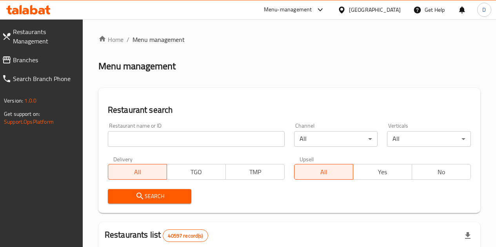
scroll to position [12, 0]
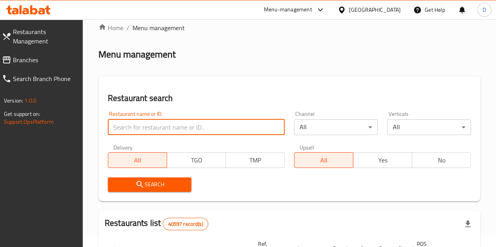
click at [154, 127] on input "search" at bounding box center [196, 128] width 177 height 16
type input "41 Ice Cream"
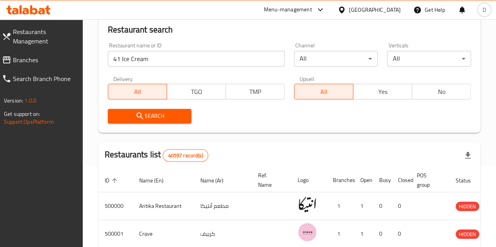
scroll to position [82, 0]
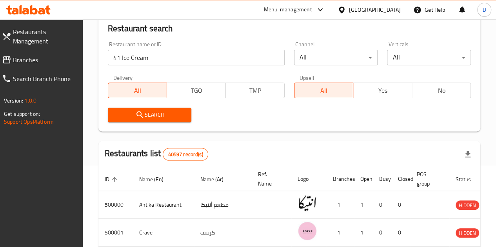
click at [153, 116] on span "Search" at bounding box center [149, 115] width 71 height 10
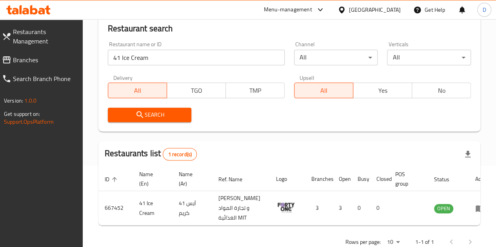
scroll to position [132, 0]
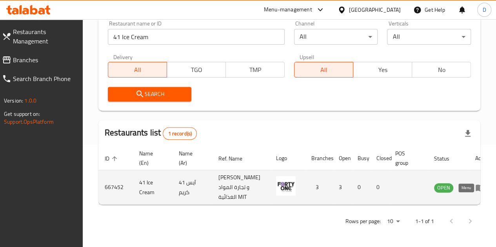
click at [480, 187] on icon "enhanced table" at bounding box center [481, 188] width 3 height 3
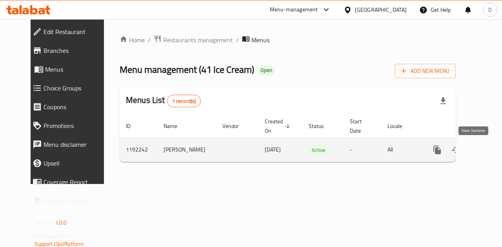
click at [489, 151] on icon "enhanced table" at bounding box center [493, 149] width 9 height 9
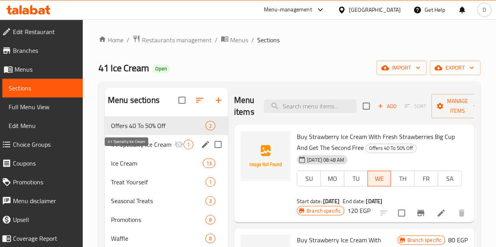
click at [123, 149] on span "41 Specialty Ice Cream" at bounding box center [142, 144] width 63 height 9
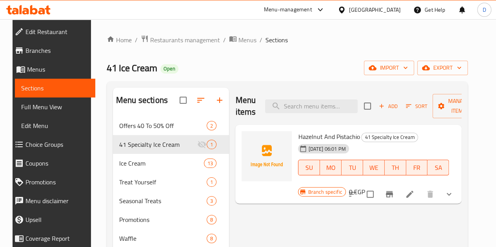
scroll to position [162, 0]
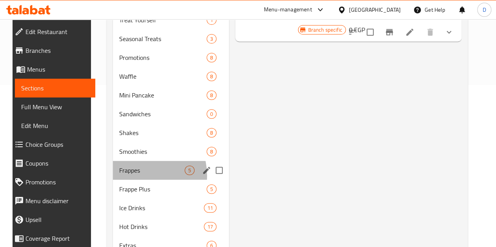
click at [131, 180] on div "Frappes 5" at bounding box center [171, 170] width 116 height 19
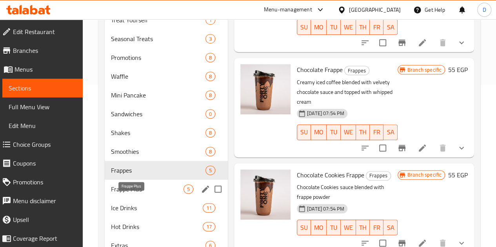
click at [131, 194] on span "Frappe Plus" at bounding box center [147, 189] width 73 height 9
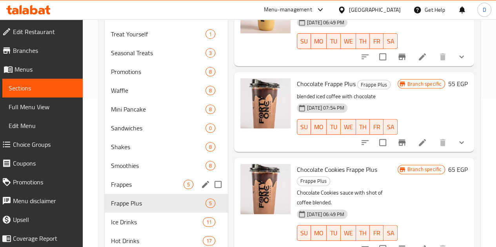
scroll to position [149, 0]
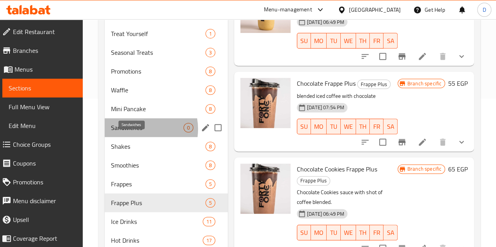
click at [135, 133] on span "Sandwiches" at bounding box center [147, 127] width 73 height 9
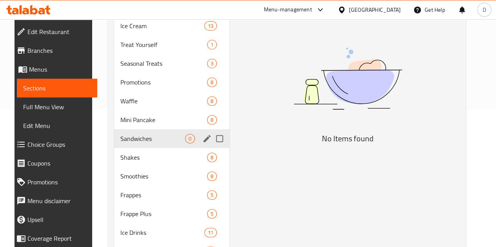
scroll to position [115, 0]
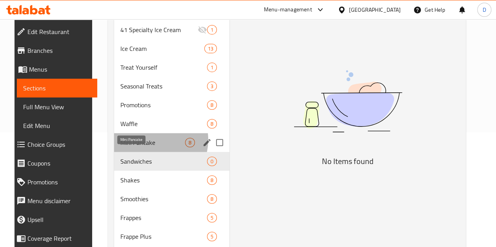
click at [144, 147] on span "Mini Pancake" at bounding box center [152, 142] width 65 height 9
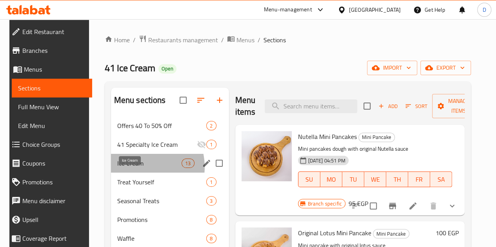
click at [137, 168] on span "Ice Cream" at bounding box center [149, 163] width 65 height 9
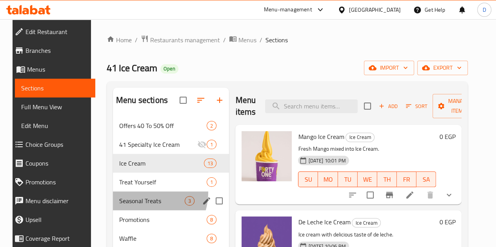
click at [131, 204] on div "Seasonal Treats 3" at bounding box center [171, 201] width 116 height 19
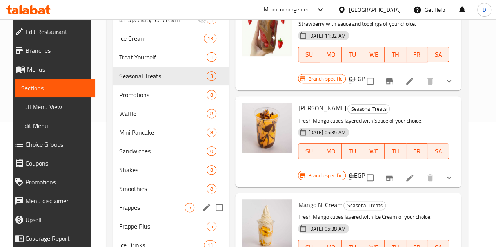
scroll to position [134, 0]
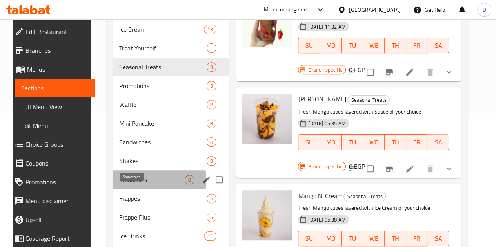
click at [136, 185] on span "Smoothies" at bounding box center [151, 179] width 65 height 9
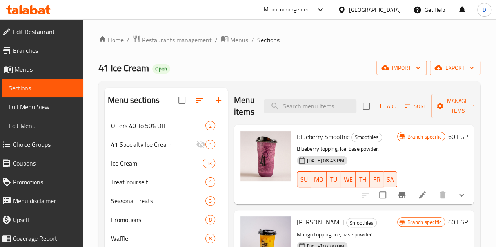
click at [231, 39] on span "Menus" at bounding box center [239, 39] width 18 height 9
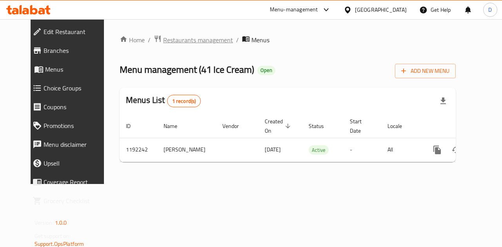
click at [163, 40] on span "Restaurants management" at bounding box center [198, 39] width 70 height 9
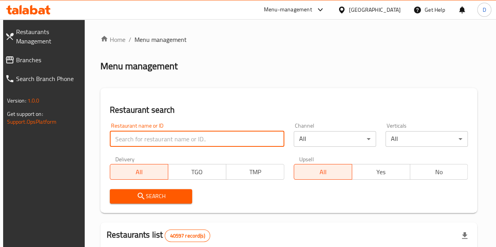
click at [139, 134] on input "search" at bounding box center [197, 139] width 174 height 16
paste input "Cairo's"
type input "Cairo's"
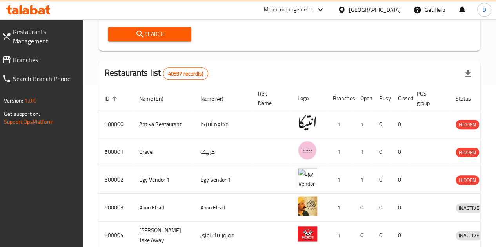
scroll to position [163, 0]
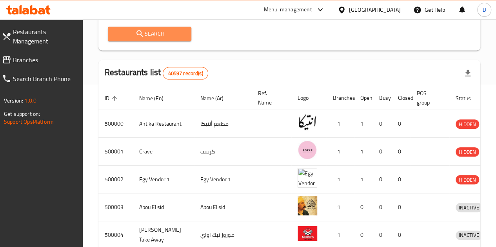
click at [144, 41] on button "Search" at bounding box center [150, 34] width 84 height 15
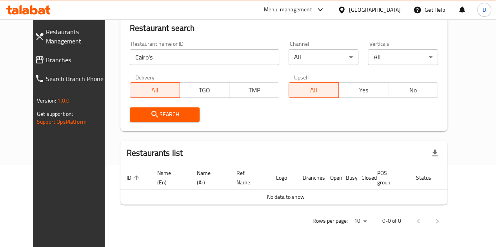
scroll to position [82, 0]
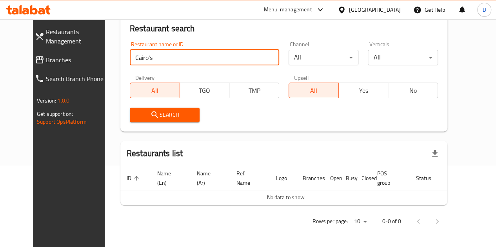
click at [146, 62] on input "Cairo's" at bounding box center [204, 58] width 149 height 16
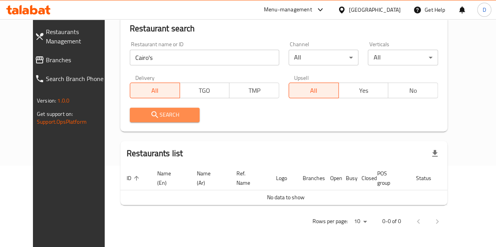
click at [161, 116] on span "Search" at bounding box center [165, 115] width 58 height 10
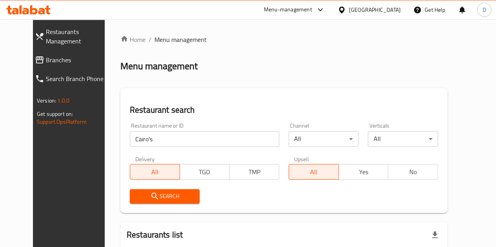
click at [312, 11] on div "Menu-management" at bounding box center [288, 9] width 48 height 9
click at [287, 80] on div "Restaurant-Management" at bounding box center [283, 86] width 74 height 18
